Goal: Transaction & Acquisition: Subscribe to service/newsletter

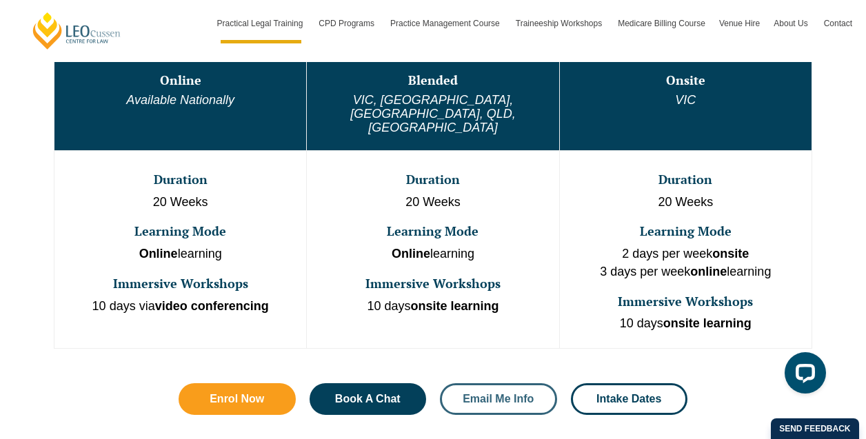
click at [508, 394] on span "Email Me Info" at bounding box center [498, 399] width 71 height 11
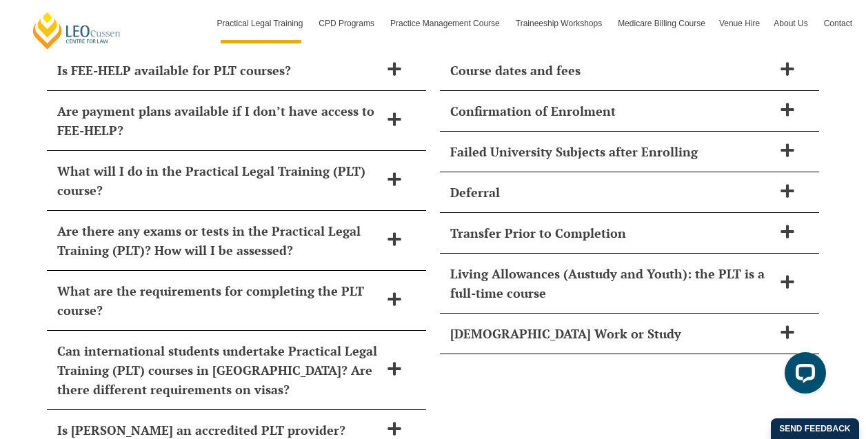
scroll to position [6945, 0]
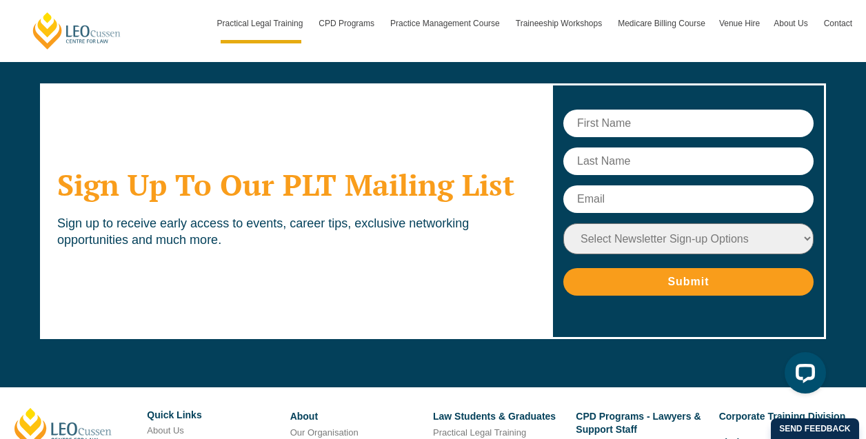
click at [631, 110] on input "text" at bounding box center [689, 124] width 250 height 28
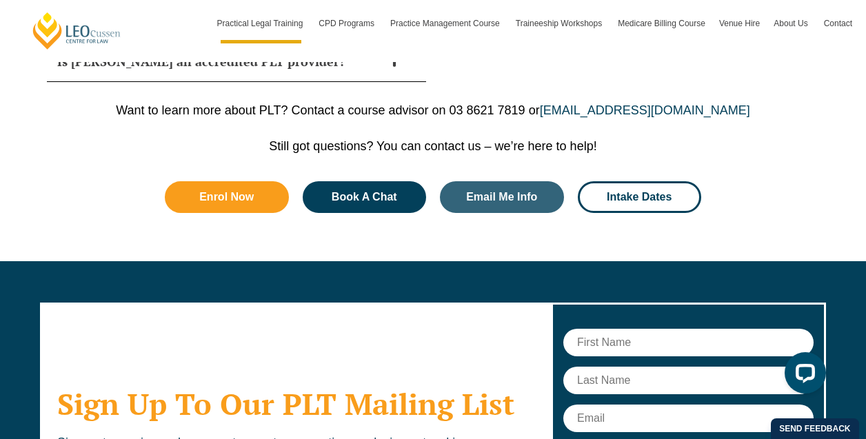
scroll to position [6722, 0]
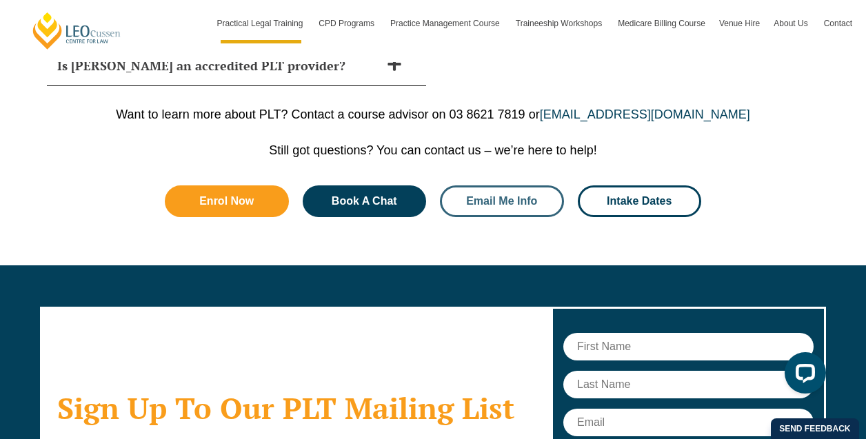
click at [496, 196] on span "Email Me Info" at bounding box center [501, 201] width 71 height 11
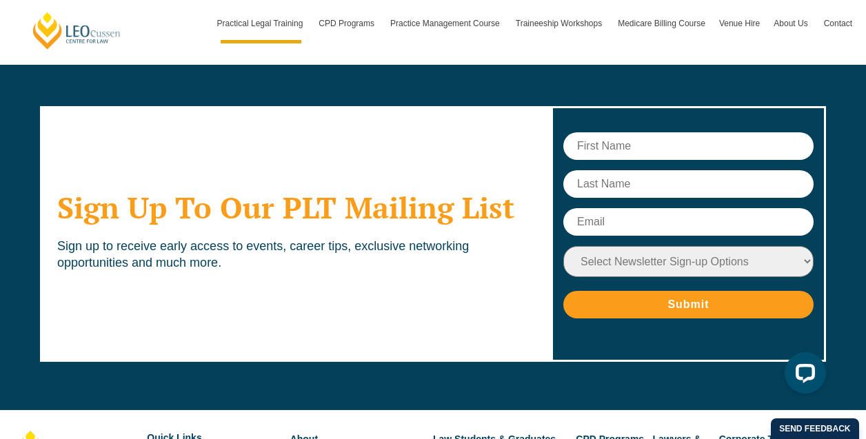
scroll to position [6945, 0]
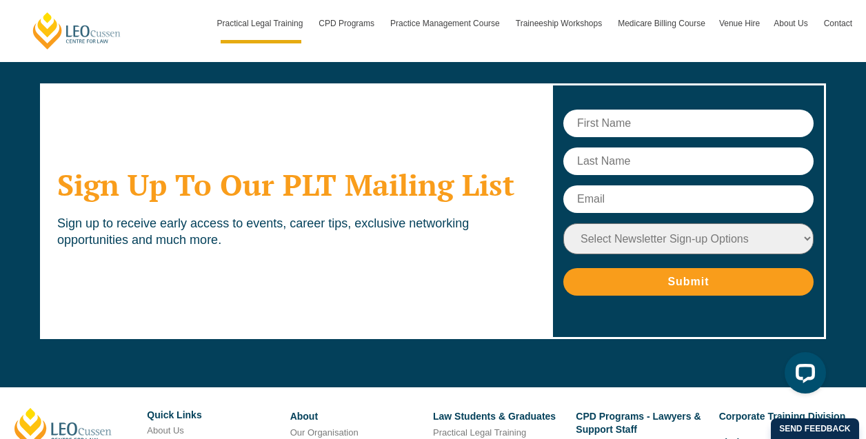
click at [610, 110] on input "text" at bounding box center [689, 124] width 250 height 28
type input "Mmfezi"
click at [616, 148] on input "text" at bounding box center [689, 162] width 250 height 28
type input "Masango"
click at [619, 186] on input "text" at bounding box center [689, 200] width 250 height 28
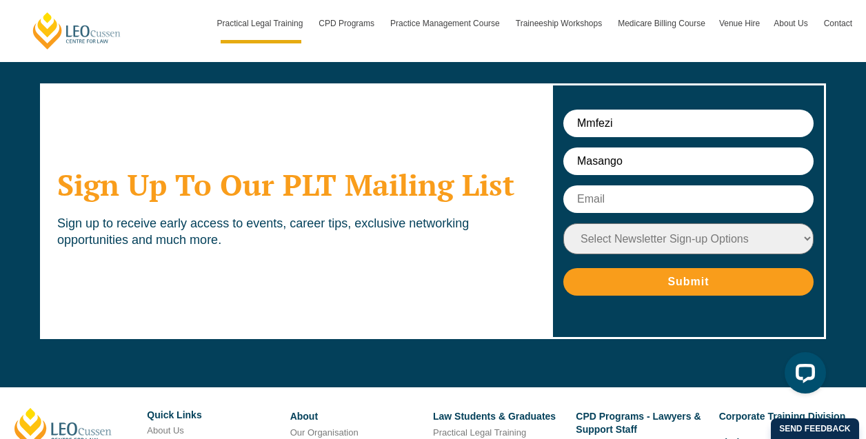
type input "[EMAIL_ADDRESS][DOMAIN_NAME]"
click at [719, 223] on select "Select Newsletter Sign-up Options Practical Legal Training - [GEOGRAPHIC_DATA] …" at bounding box center [689, 238] width 250 height 31
select select "tfa_9"
click at [703, 268] on input "Submit" at bounding box center [689, 282] width 250 height 28
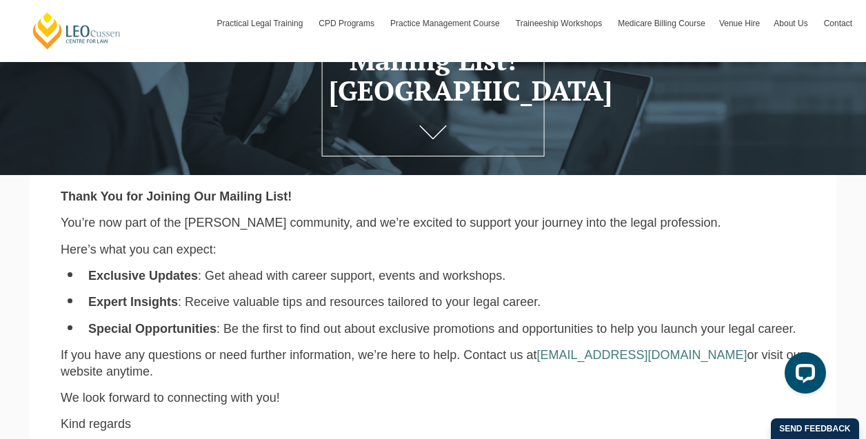
scroll to position [282, 0]
